Goal: Check status: Check status

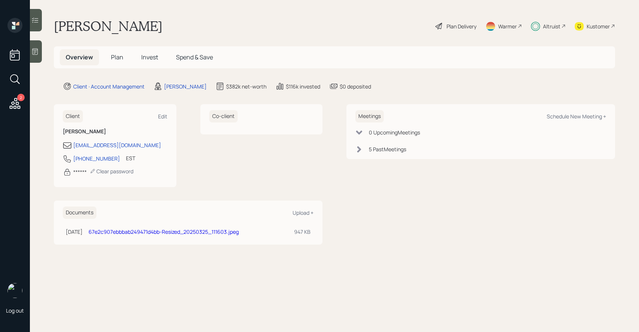
click at [147, 55] on span "Invest" at bounding box center [149, 57] width 17 height 8
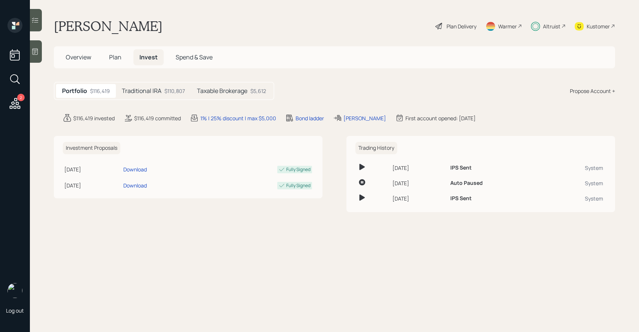
click at [166, 93] on div "$110,807" at bounding box center [174, 91] width 21 height 8
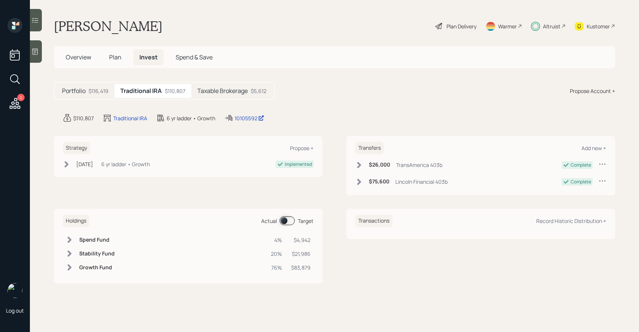
click at [232, 92] on h5 "Taxable Brokerage" at bounding box center [222, 90] width 50 height 7
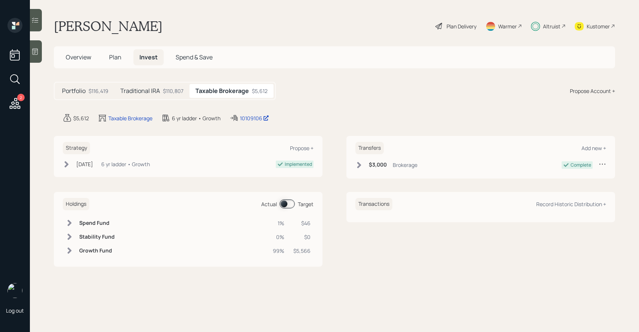
click at [37, 22] on icon at bounding box center [34, 19] width 7 height 7
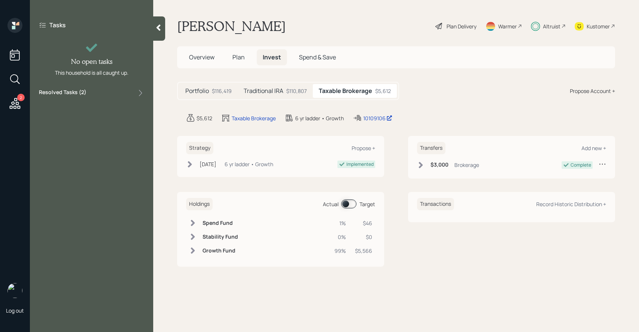
click at [86, 93] on div "Resolved Tasks ( 2 )" at bounding box center [91, 93] width 105 height 9
